Goal: Task Accomplishment & Management: Complete application form

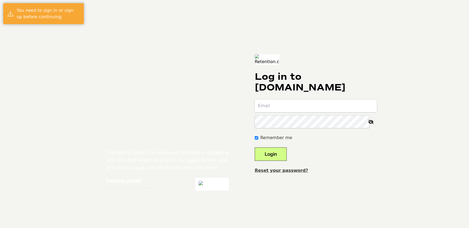
click at [272, 108] on input "email" at bounding box center [316, 106] width 122 height 13
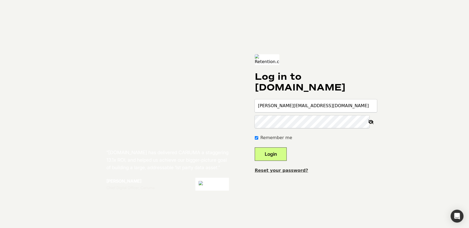
type input "pete@retention.com"
drag, startPoint x: 313, startPoint y: 109, endPoint x: 320, endPoint y: 114, distance: 8.6
click at [313, 109] on input "[PERSON_NAME][EMAIL_ADDRESS][DOMAIN_NAME]" at bounding box center [316, 106] width 122 height 13
drag, startPoint x: 320, startPoint y: 114, endPoint x: 301, endPoint y: 112, distance: 18.6
click at [301, 112] on input "[PERSON_NAME][EMAIL_ADDRESS][DOMAIN_NAME]" at bounding box center [316, 106] width 122 height 13
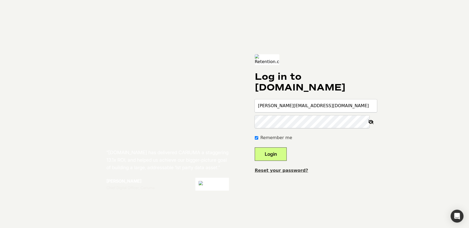
type input "[PERSON_NAME][EMAIL_ADDRESS][DOMAIN_NAME]"
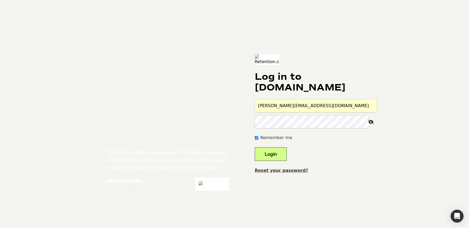
click at [269, 158] on button "Login" at bounding box center [271, 154] width 32 height 13
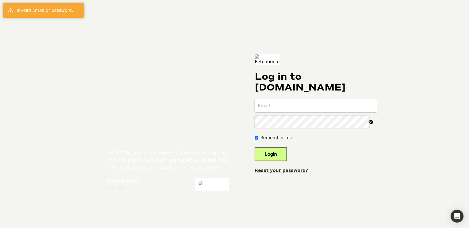
click at [284, 112] on input "email" at bounding box center [316, 106] width 122 height 13
type input "[PERSON_NAME][EMAIL_ADDRESS][DOMAIN_NAME]"
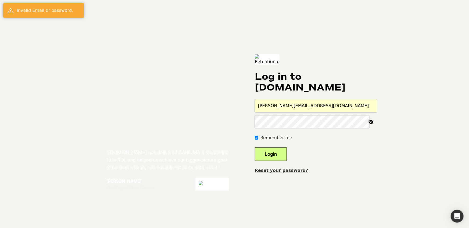
click at [372, 126] on icon at bounding box center [372, 122] width 12 height 13
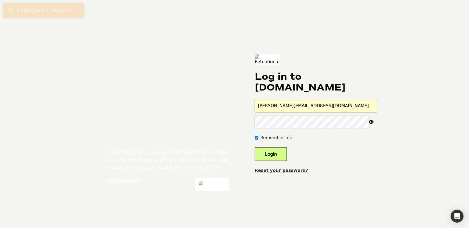
click at [227, 123] on div "“[DOMAIN_NAME] has delivered CARIUMA a staggering 13.1x ROI, and helped us achi…" at bounding box center [235, 114] width 307 height 228
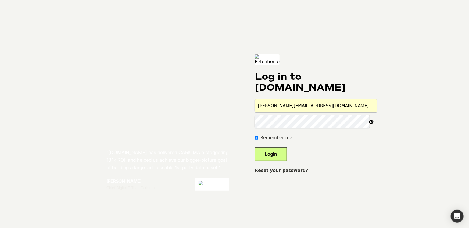
drag, startPoint x: 375, startPoint y: 146, endPoint x: 325, endPoint y: 153, distance: 50.5
click at [375, 146] on form "anne@retention.com Remember me Login" at bounding box center [316, 131] width 122 height 62
click at [275, 158] on button "Login" at bounding box center [271, 154] width 32 height 13
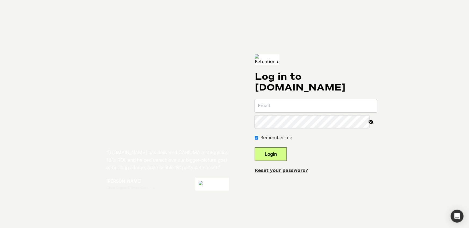
click at [297, 109] on input "email" at bounding box center [316, 106] width 122 height 13
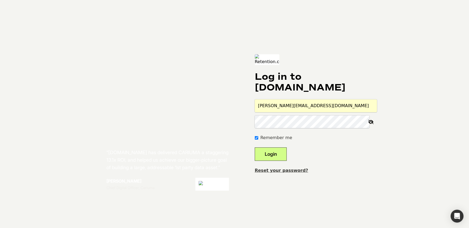
click at [372, 127] on icon at bounding box center [372, 122] width 12 height 13
drag, startPoint x: 312, startPoint y: 111, endPoint x: 223, endPoint y: 112, distance: 89.6
click at [223, 112] on div "“[DOMAIN_NAME] has delivered CARIUMA a staggering 13.1x ROI, and helped us achi…" at bounding box center [235, 114] width 307 height 228
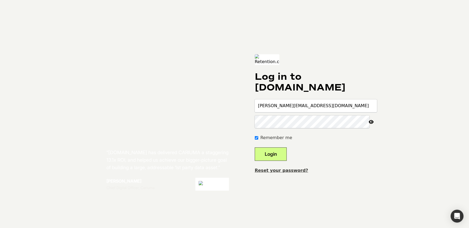
type input "[PERSON_NAME][EMAIL_ADDRESS][DOMAIN_NAME]"
drag, startPoint x: 314, startPoint y: 52, endPoint x: 308, endPoint y: 95, distance: 43.5
click at [314, 54] on div "Log in to [DOMAIN_NAME] [PERSON_NAME][EMAIL_ADDRESS][DOMAIN_NAME] Remember me L…" at bounding box center [316, 114] width 122 height 120
click at [283, 159] on button "Login" at bounding box center [271, 154] width 32 height 13
